Goal: Transaction & Acquisition: Purchase product/service

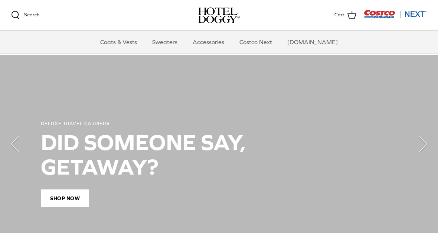
scroll to position [508, 0]
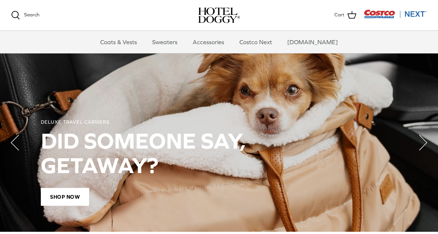
click at [166, 43] on link "Sweaters" at bounding box center [164, 42] width 39 height 22
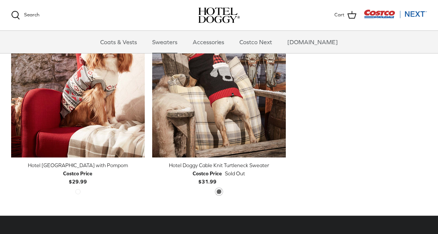
scroll to position [214, 0]
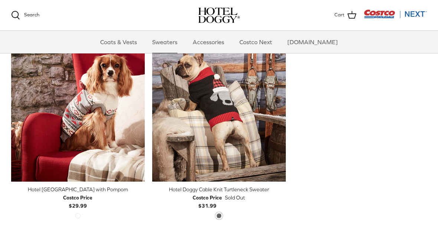
click at [52, 186] on div "Hotel Doggy Fair Isle Sweater with Pompom" at bounding box center [77, 189] width 133 height 8
click at [217, 39] on link "Accessories" at bounding box center [208, 42] width 45 height 22
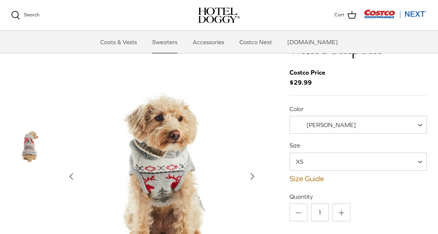
scroll to position [41, 0]
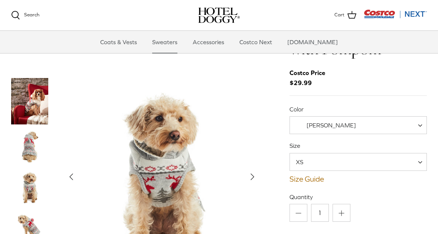
click at [29, 148] on img "Thumbnail Link" at bounding box center [29, 146] width 37 height 37
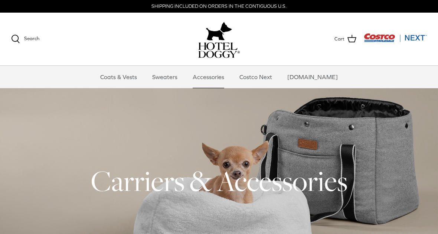
click at [133, 79] on link "Coats & Vests" at bounding box center [118, 77] width 50 height 22
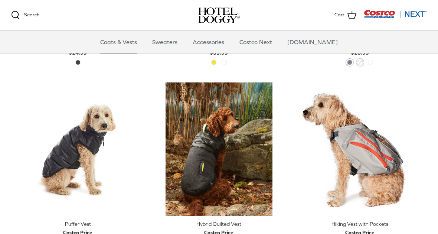
scroll to position [1056, 0]
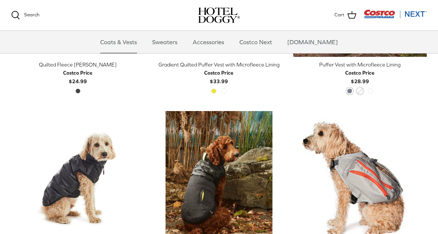
click at [202, 174] on img "Hybrid Quilted Vest" at bounding box center [218, 177] width 133 height 133
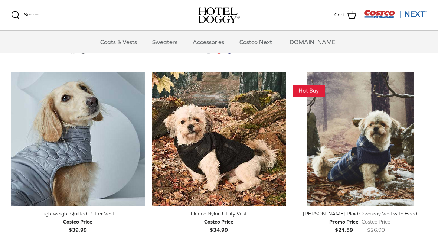
scroll to position [719, 0]
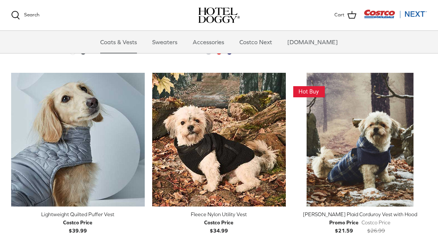
click at [181, 44] on link "Sweaters" at bounding box center [164, 42] width 39 height 22
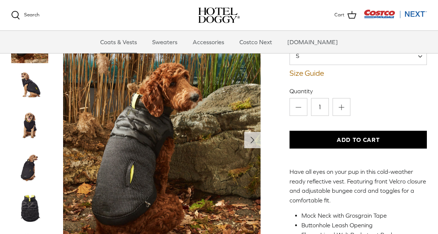
scroll to position [69, 0]
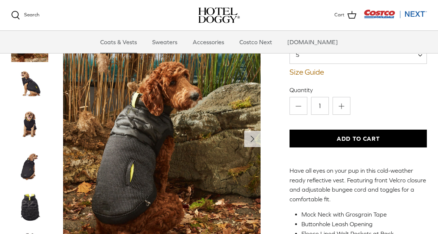
click at [29, 113] on img "Thumbnail Link" at bounding box center [29, 124] width 37 height 37
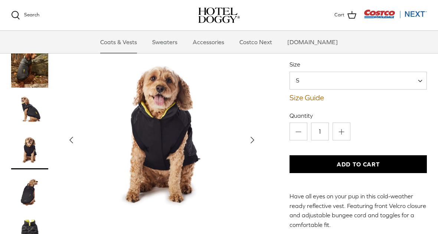
scroll to position [42, 0]
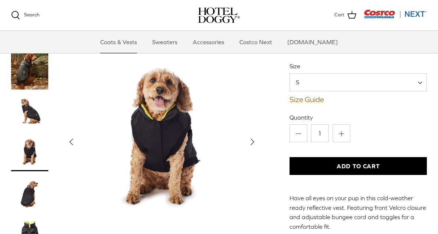
click at [29, 105] on img "Thumbnail Link" at bounding box center [29, 111] width 37 height 37
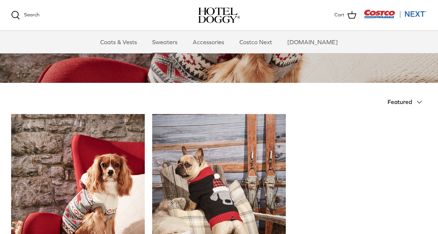
scroll to position [106, 0]
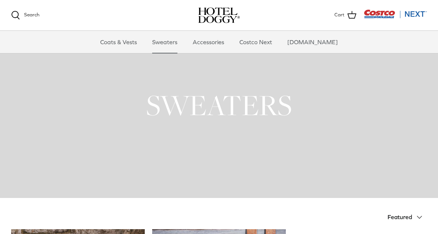
scroll to position [214, 0]
